Goal: Task Accomplishment & Management: Use online tool/utility

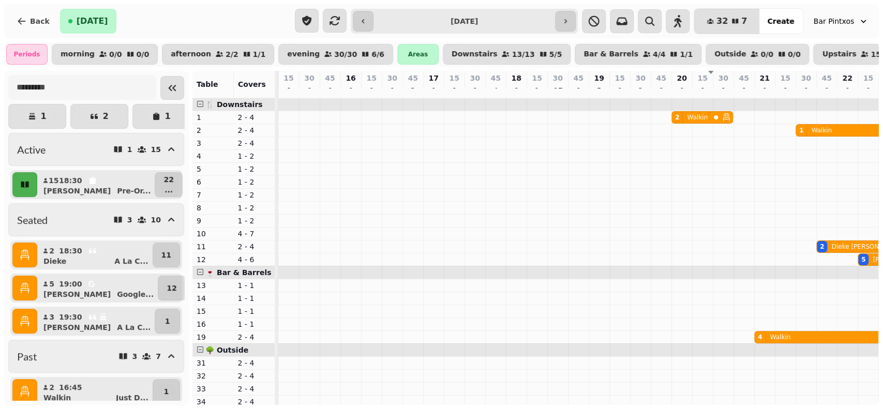
scroll to position [0, 269]
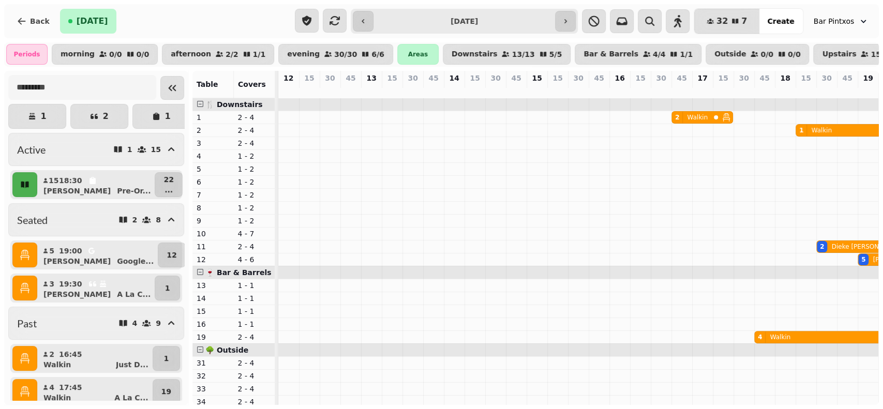
scroll to position [0, 269]
